Goal: Transaction & Acquisition: Purchase product/service

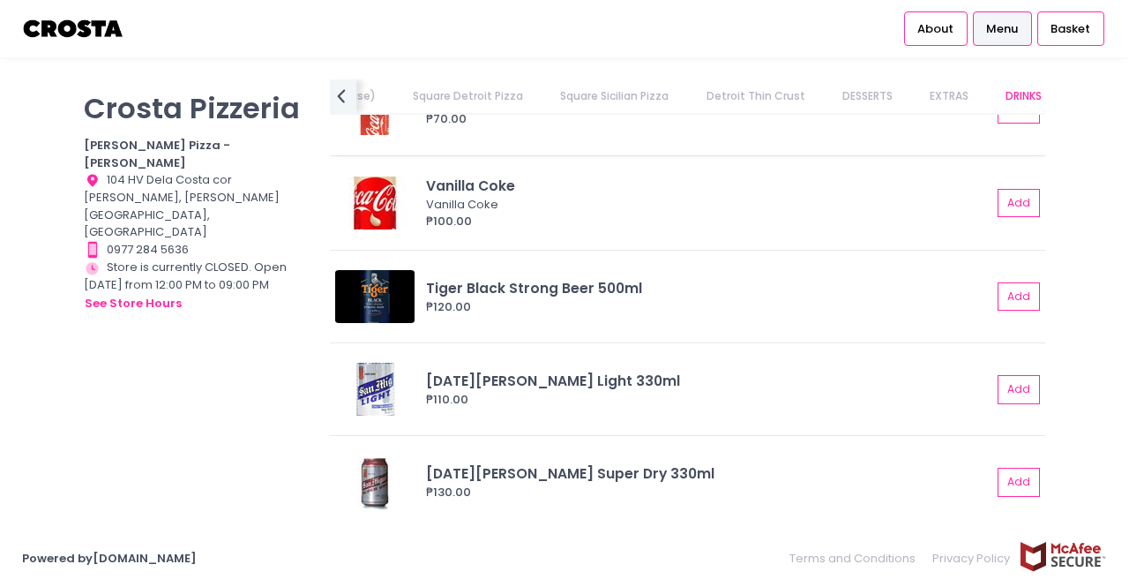
scroll to position [4632, 0]
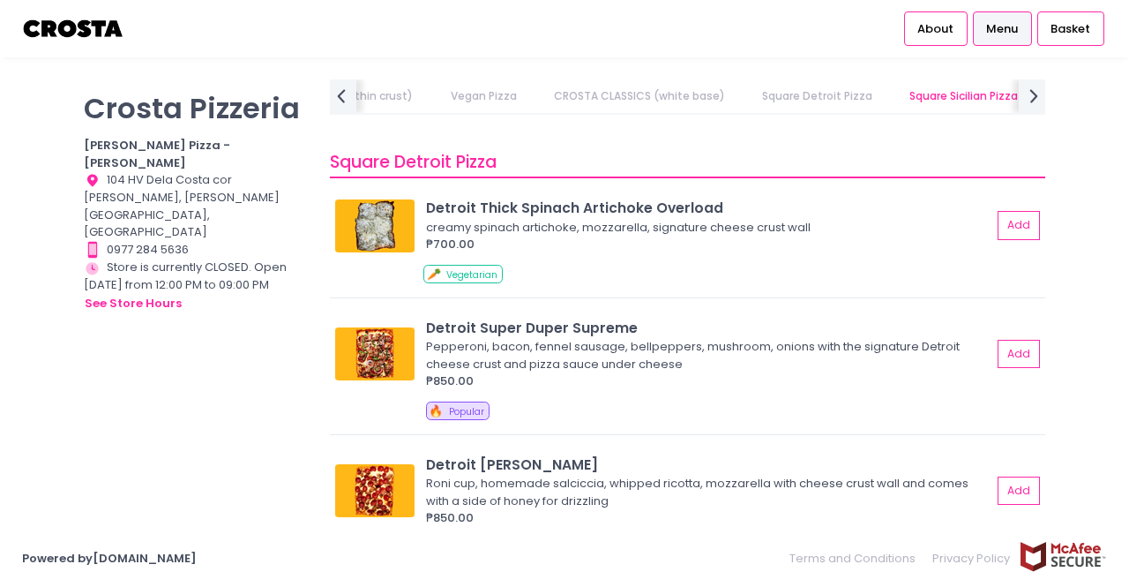
scroll to position [2118, 0]
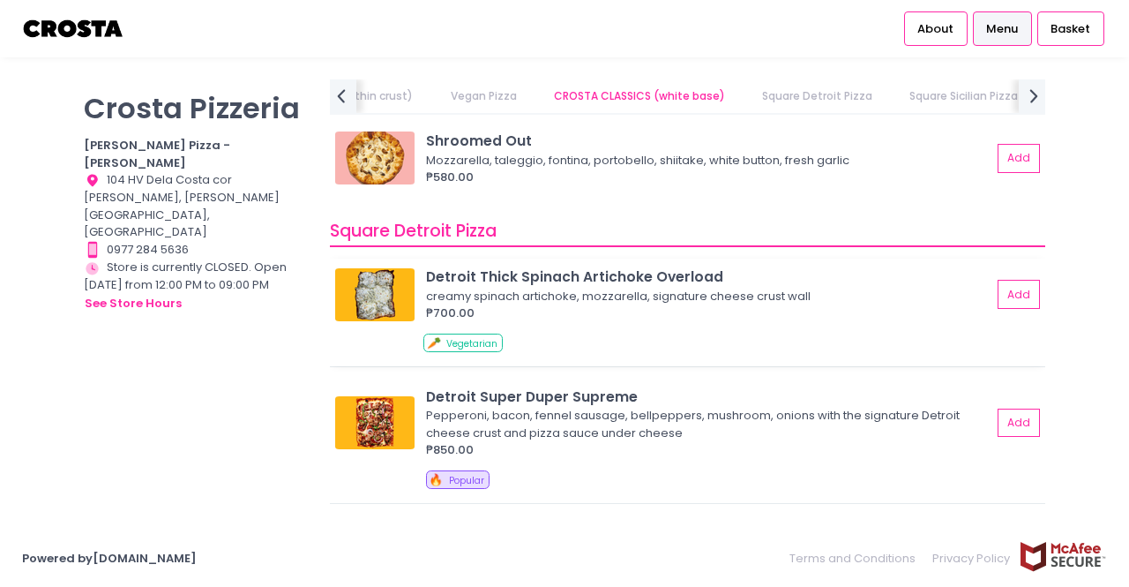
click at [355, 300] on img at bounding box center [374, 294] width 79 height 53
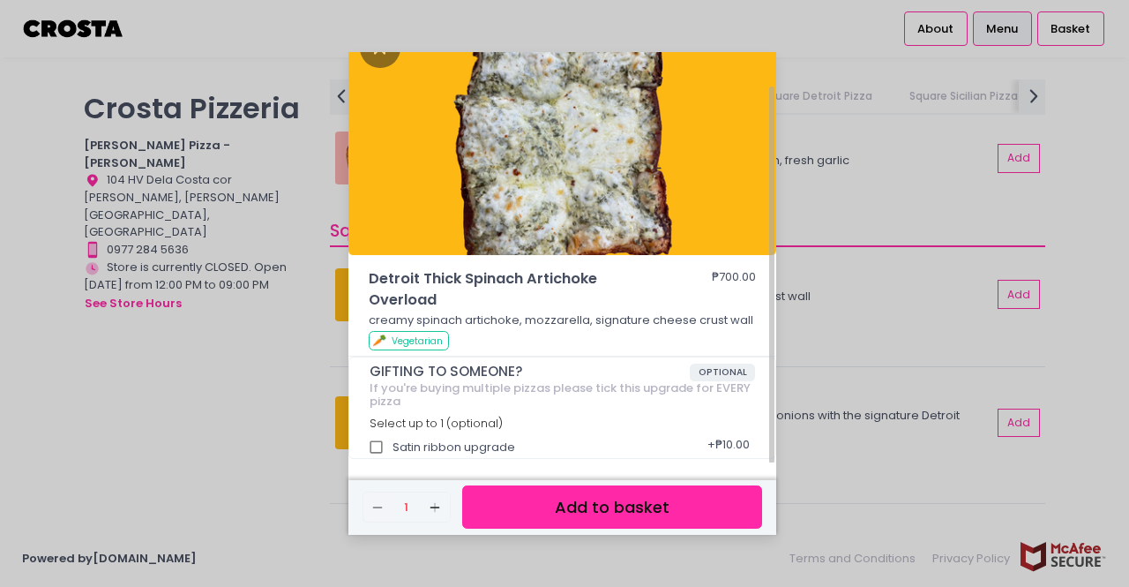
scroll to position [37, 0]
click at [129, 409] on div "Detroit Thick Spinach Artichoke Overload ₱700.00 creamy spinach artichoke, mozz…" at bounding box center [564, 293] width 1129 height 587
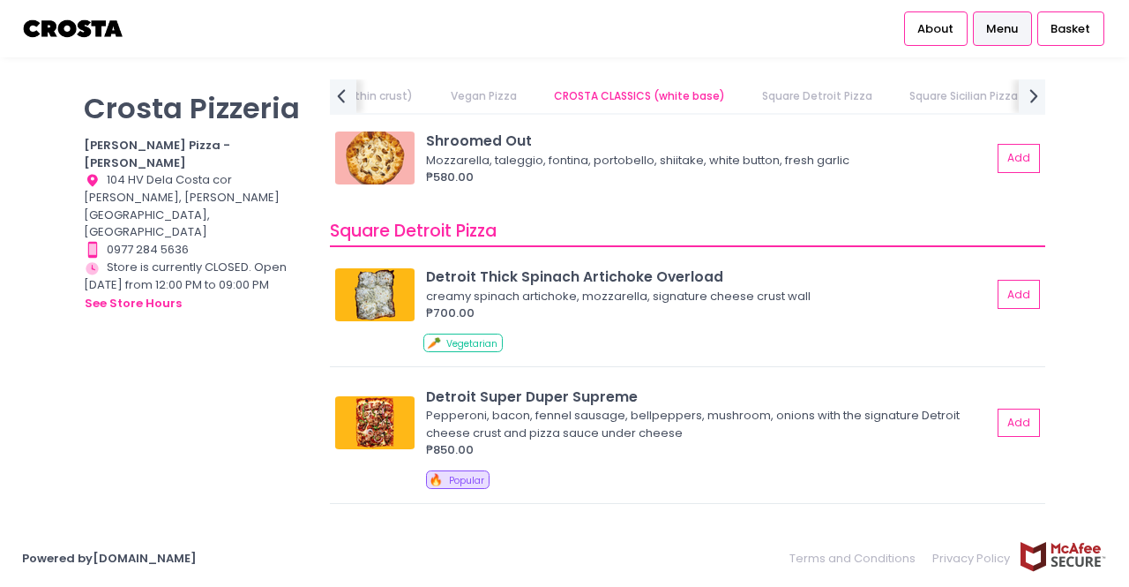
scroll to position [36, 0]
